Goal: Understand process/instructions: Learn how to perform a task or action

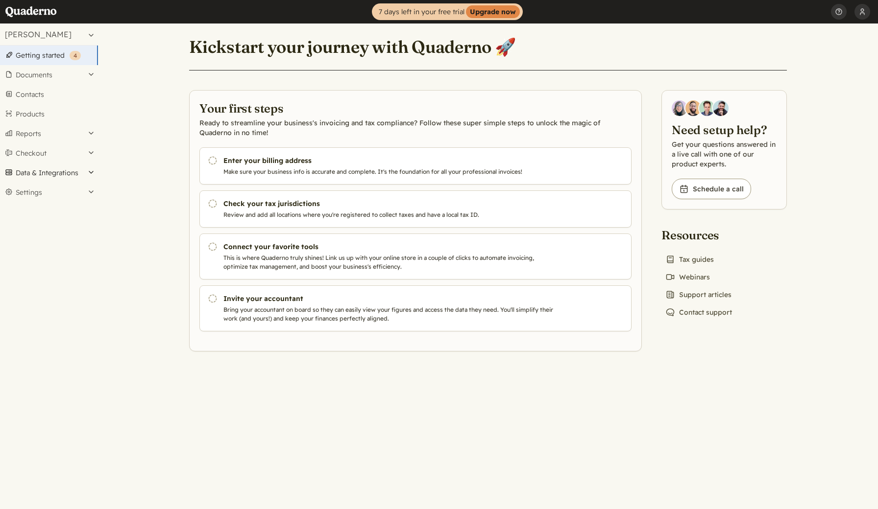
click at [65, 172] on button "Data & Integrations" at bounding box center [49, 173] width 98 height 20
click at [48, 189] on link "Integrations" at bounding box center [49, 190] width 98 height 14
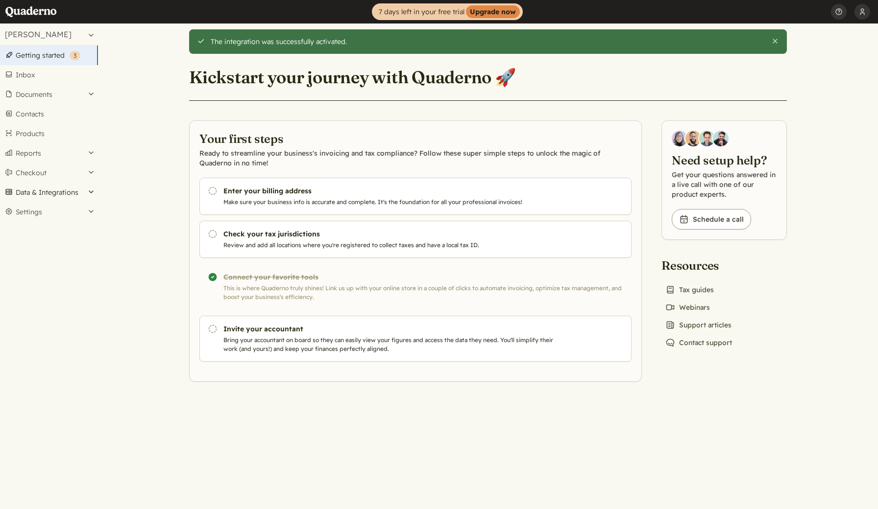
click at [85, 193] on button "Data & Integrations" at bounding box center [49, 193] width 98 height 20
click at [44, 210] on link "Integrations" at bounding box center [49, 209] width 98 height 14
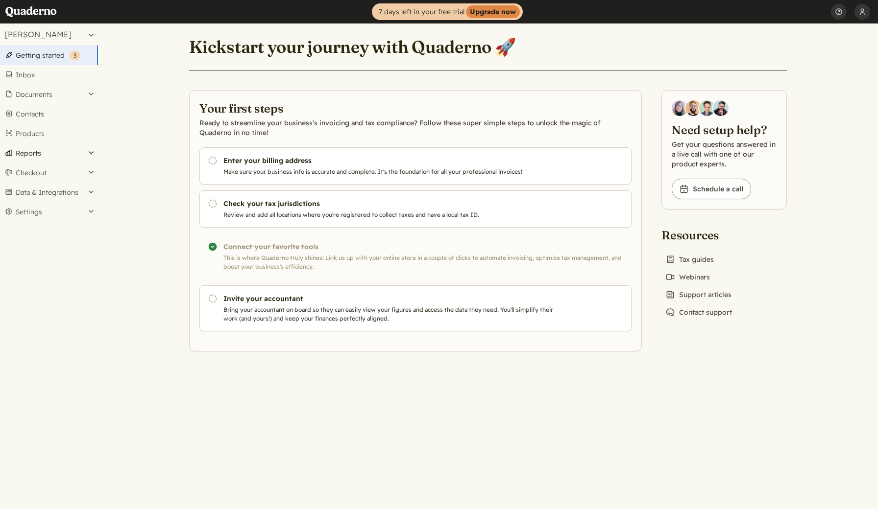
click at [85, 152] on button "Reports" at bounding box center [49, 154] width 98 height 20
click at [48, 340] on button "Checkout" at bounding box center [49, 343] width 98 height 20
click at [86, 228] on button "Data & Integrations" at bounding box center [49, 225] width 98 height 20
click at [48, 233] on link "Imports" at bounding box center [49, 237] width 98 height 14
click at [165, 250] on main "Kickstart your journey with Quaderno 🚀 Your first steps Ready to streamline you…" at bounding box center [488, 267] width 780 height 486
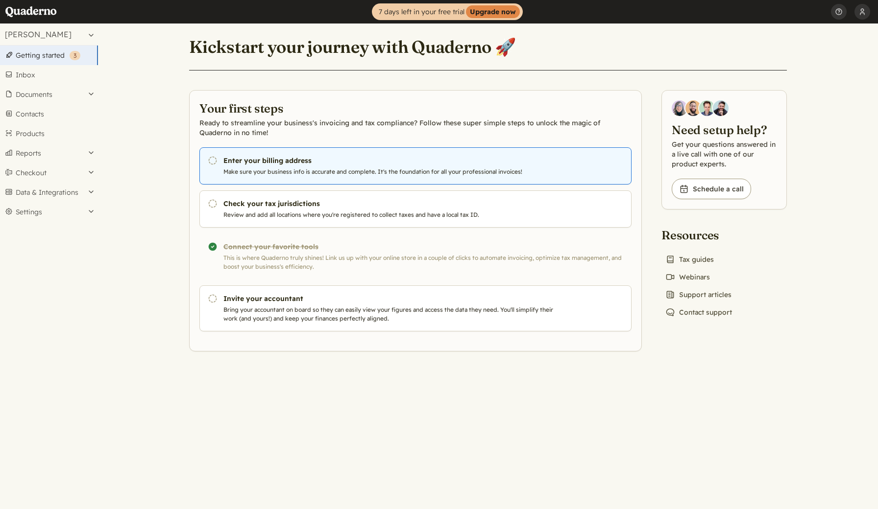
click at [264, 160] on h3 "Enter your billing address" at bounding box center [390, 161] width 334 height 10
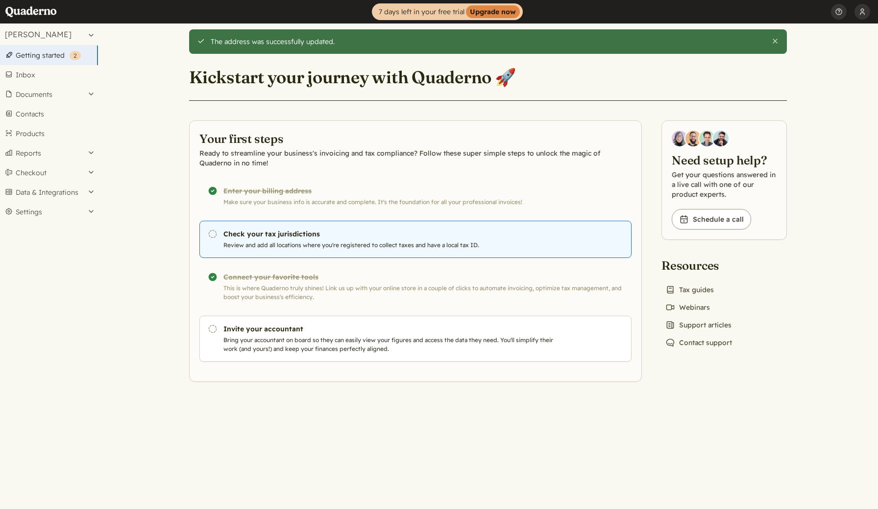
click at [264, 232] on h3 "Check your tax jurisdictions" at bounding box center [390, 234] width 334 height 10
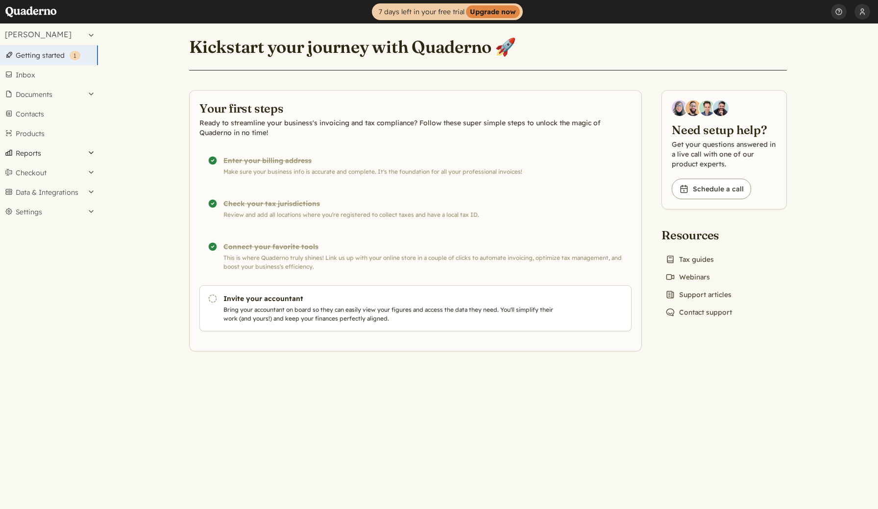
click at [69, 156] on button "Reports" at bounding box center [49, 154] width 98 height 20
click at [65, 367] on button "Data & Integrations" at bounding box center [49, 362] width 98 height 20
click at [66, 237] on link "Imports" at bounding box center [49, 237] width 98 height 14
